Goal: Check status

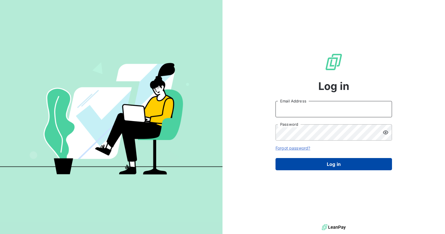
type input "[EMAIL_ADDRESS][DOMAIN_NAME]"
click at [332, 164] on button "Log in" at bounding box center [333, 164] width 116 height 12
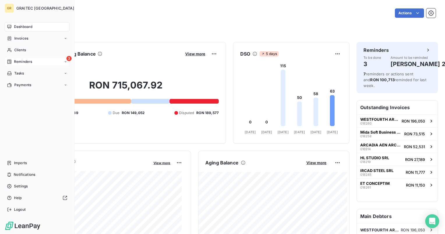
click at [17, 63] on span "Reminders" at bounding box center [23, 61] width 18 height 5
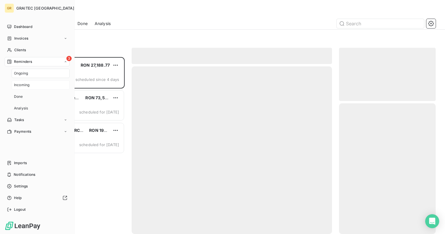
scroll to position [172, 92]
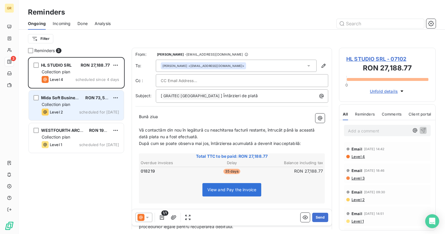
click at [83, 111] on span "scheduled for [DATE]" at bounding box center [99, 112] width 40 height 5
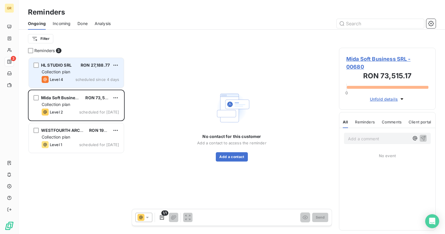
click at [65, 74] on div "Collection plan" at bounding box center [80, 72] width 77 height 6
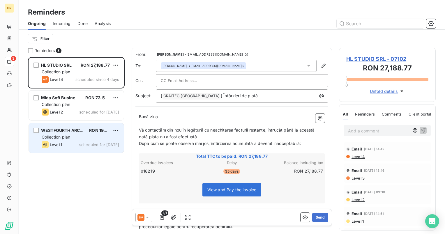
click at [70, 139] on div "Collection plan" at bounding box center [80, 137] width 77 height 6
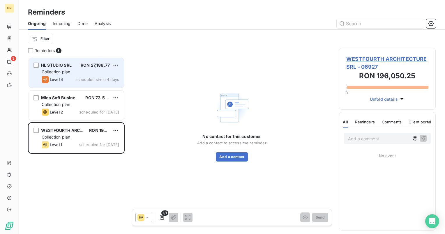
click at [75, 71] on div "Collection plan" at bounding box center [80, 72] width 77 height 6
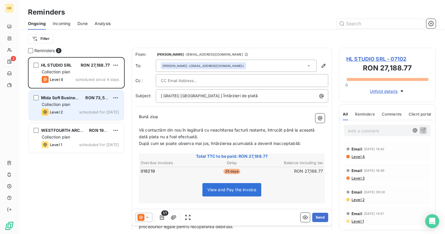
click at [77, 111] on div "Level 2 scheduled for [DATE]" at bounding box center [80, 112] width 77 height 7
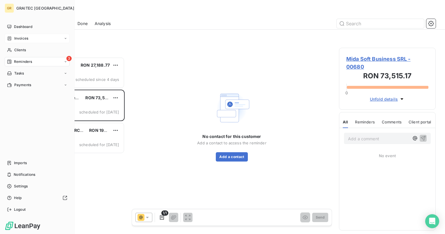
click at [16, 37] on span "Invoices" at bounding box center [21, 38] width 14 height 5
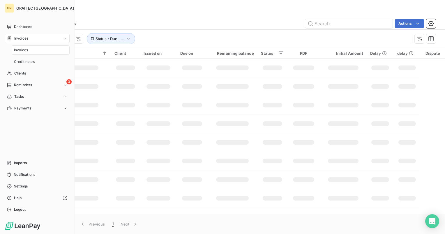
click at [16, 37] on span "Invoices" at bounding box center [21, 38] width 14 height 5
